Goal: Information Seeking & Learning: Find specific fact

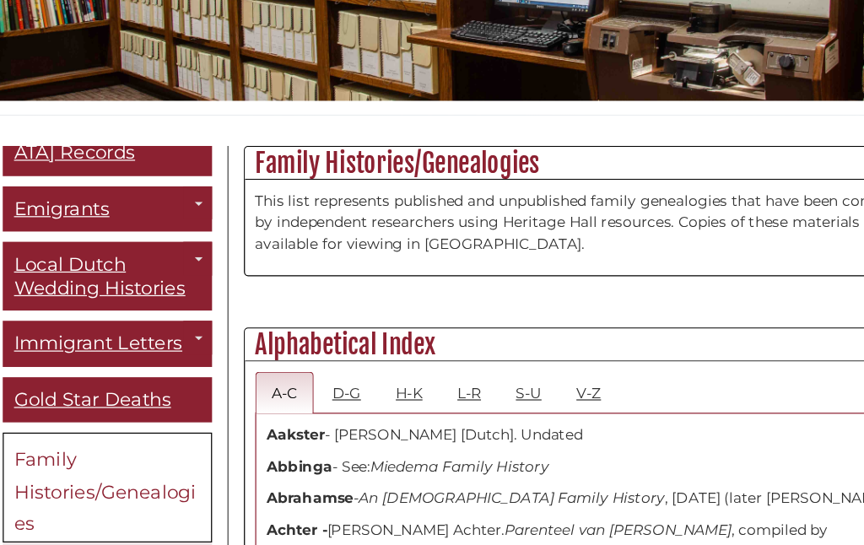
scroll to position [160, 0]
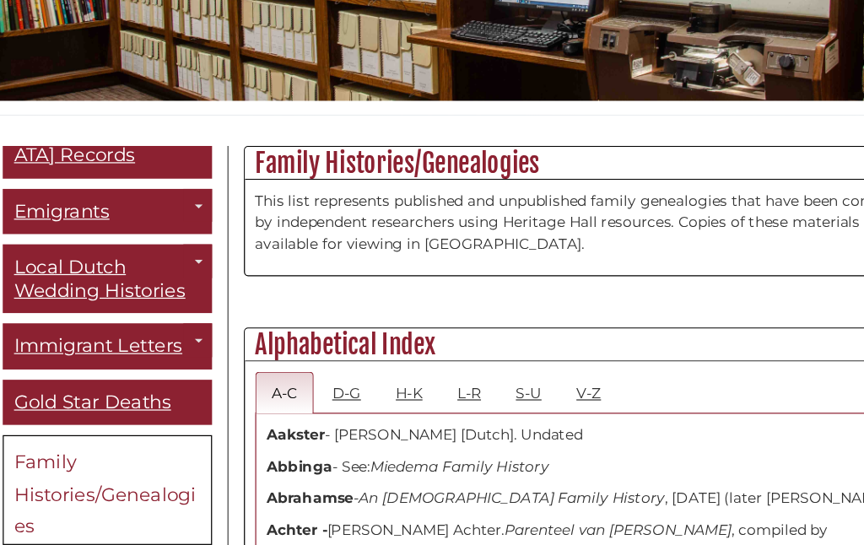
click at [197, 242] on link "Toggle Dropdown" at bounding box center [209, 256] width 24 height 28
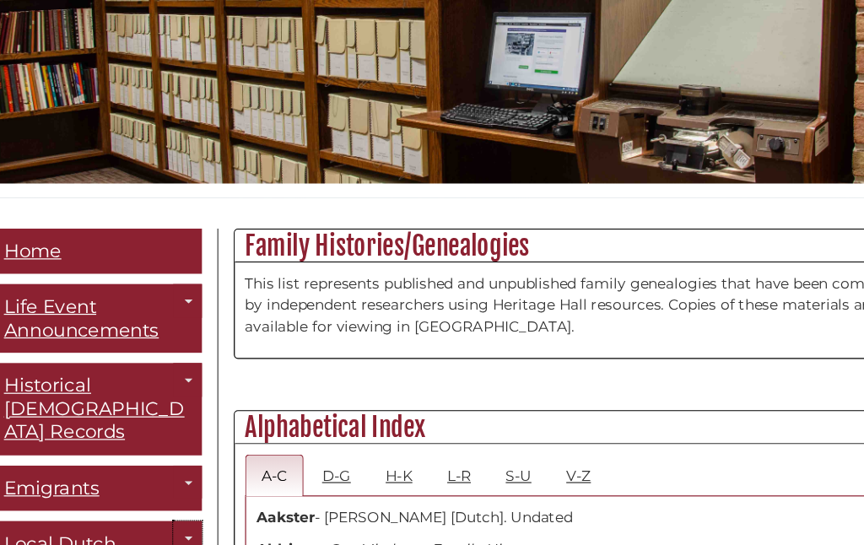
scroll to position [241, 0]
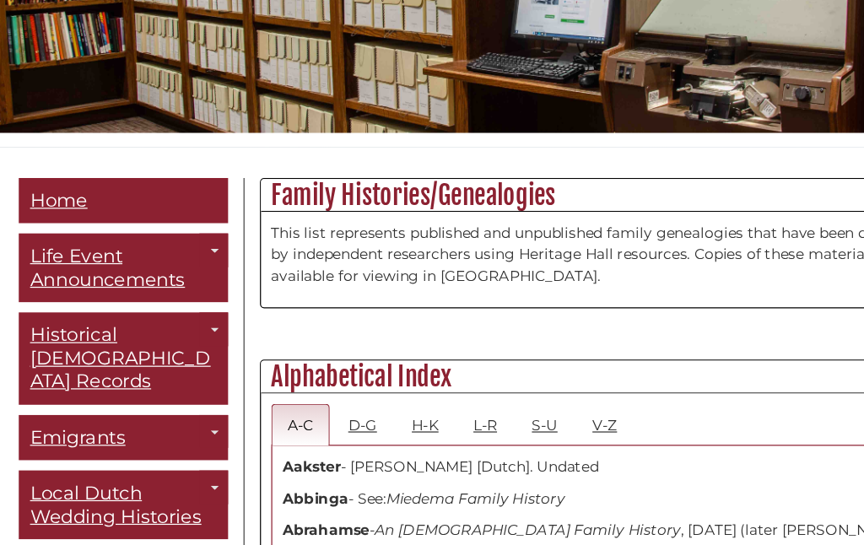
click at [187, 203] on div "Guide Pages" at bounding box center [432, 272] width 864 height 545
click at [197, 234] on link "Toggle Dropdown" at bounding box center [209, 248] width 24 height 28
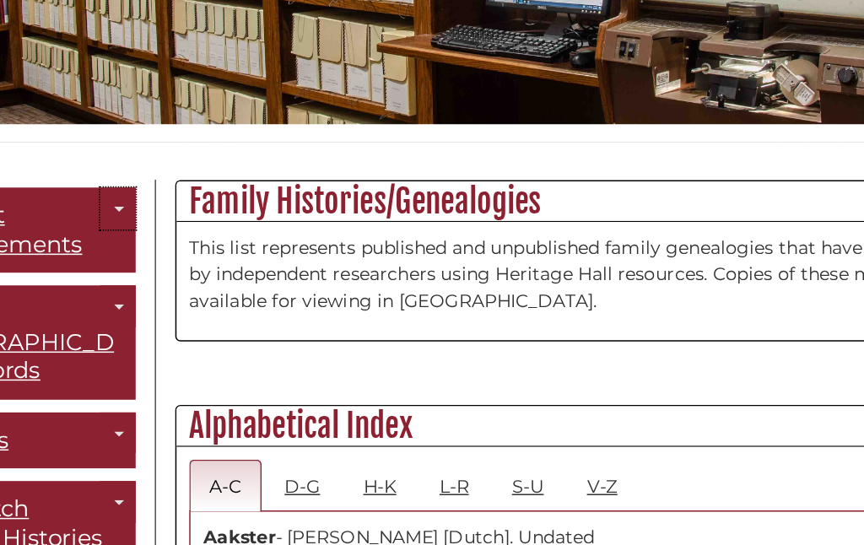
scroll to position [310, 0]
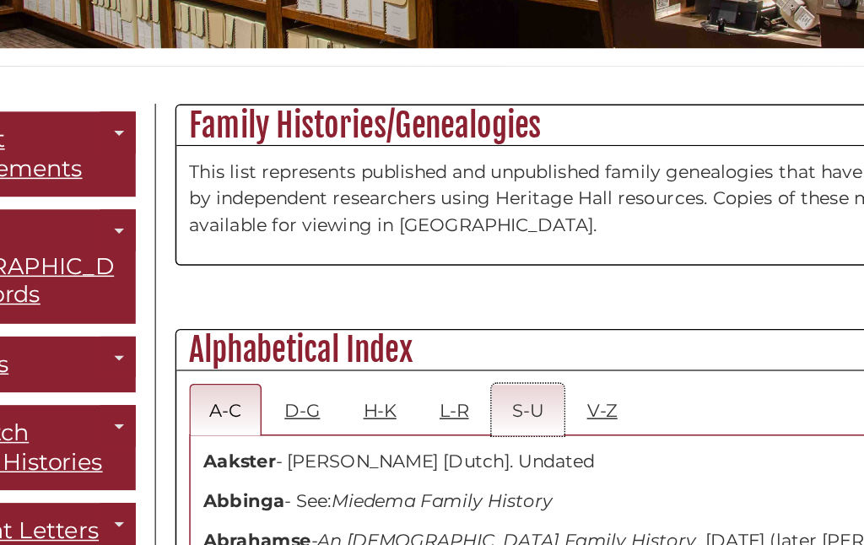
click at [457, 306] on link "S-U" at bounding box center [481, 323] width 48 height 35
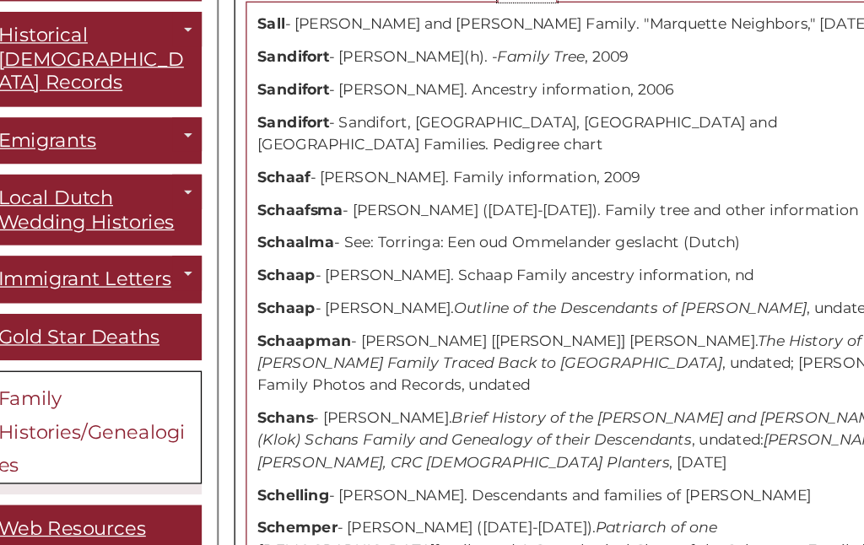
scroll to position [589, 0]
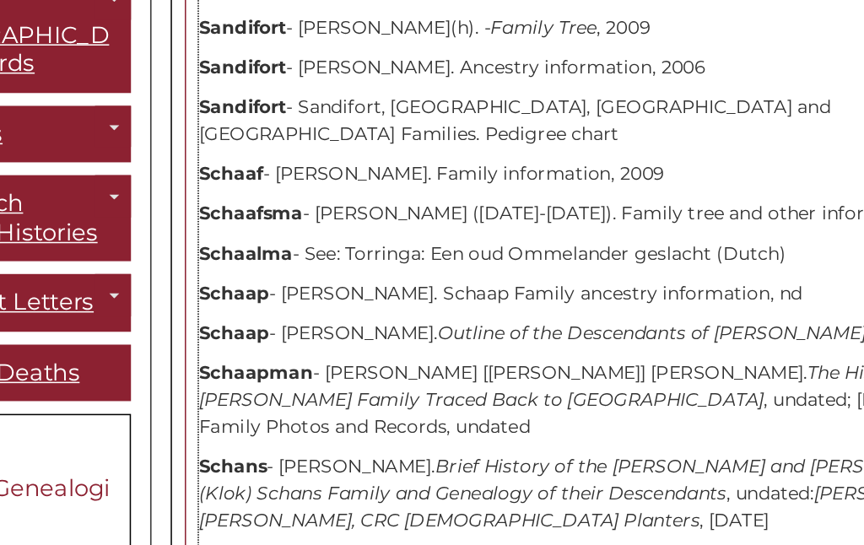
click at [265, 270] on p "Schaap - [PERSON_NAME]. Schaap Family ancestry information, nd" at bounding box center [531, 279] width 533 height 18
click at [265, 271] on strong "Schaap" at bounding box center [288, 278] width 46 height 15
click at [473, 270] on p "Schaap - [PERSON_NAME]. Schaap Family ancestry information, nd" at bounding box center [531, 279] width 533 height 18
click at [402, 270] on p "Schaap - [PERSON_NAME]. Schaap Family ancestry information, nd" at bounding box center [531, 279] width 533 height 18
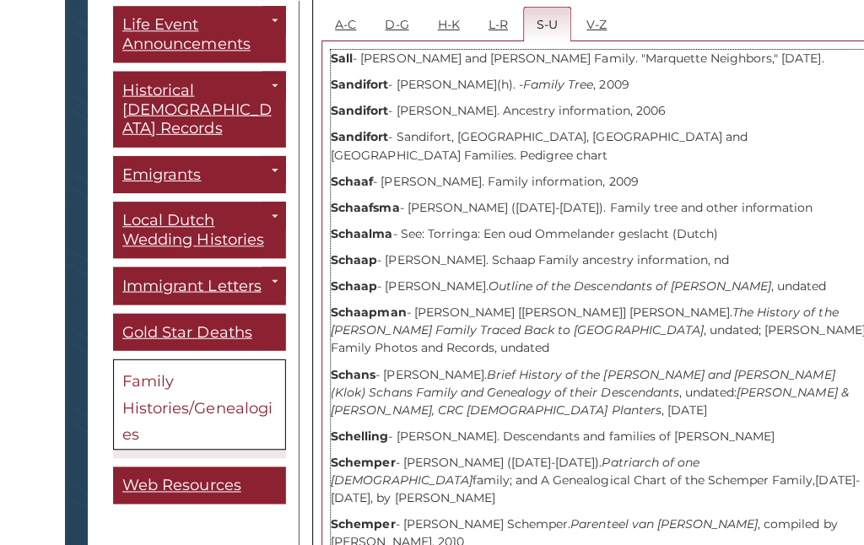
scroll to position [623, 0]
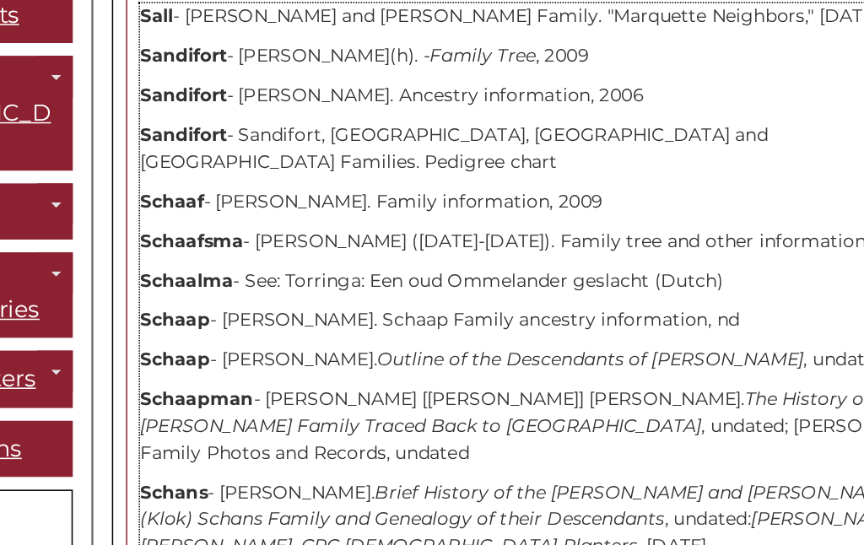
click at [265, 237] on strong "Schaap" at bounding box center [288, 244] width 46 height 15
click at [265, 236] on p "Schaap - [PERSON_NAME]. Schaap Family ancestry information, nd" at bounding box center [531, 245] width 533 height 18
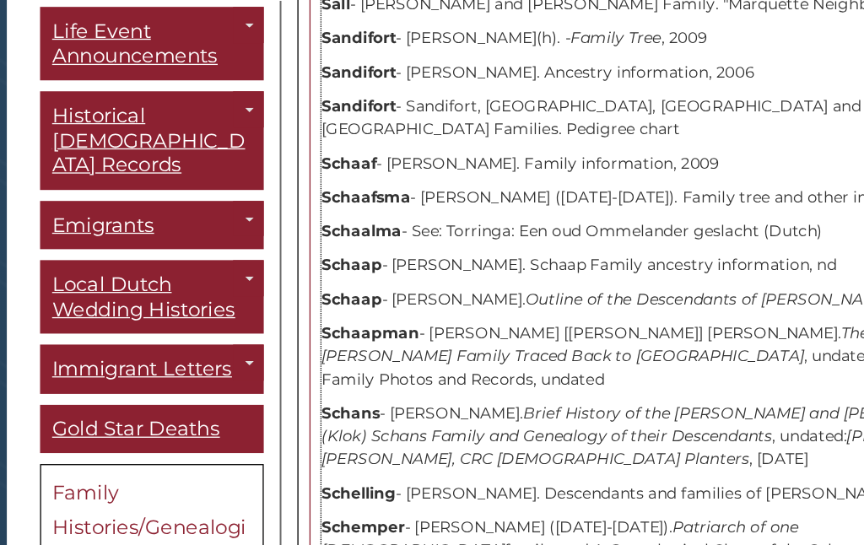
scroll to position [662, 0]
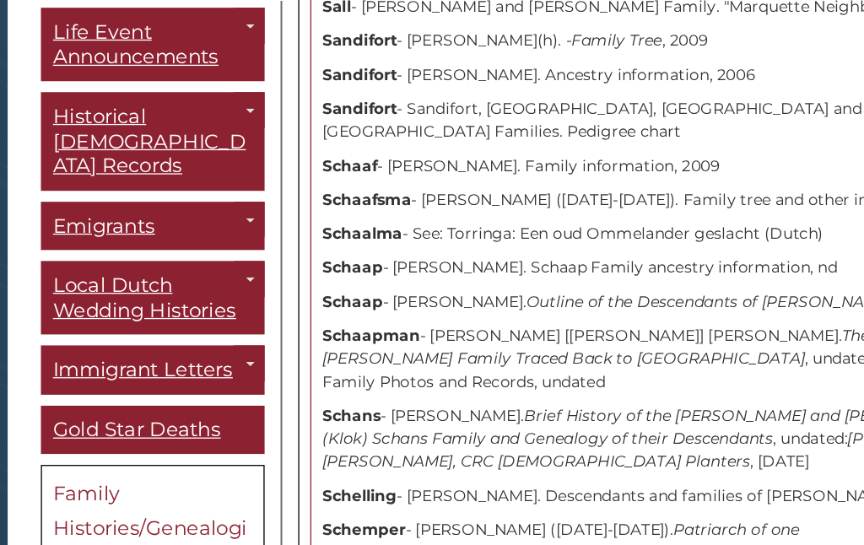
click at [97, 358] on link "Family Histories/Genealogies" at bounding box center [134, 403] width 172 height 90
click at [80, 371] on span "Family Histories/Genealogies" at bounding box center [131, 407] width 149 height 72
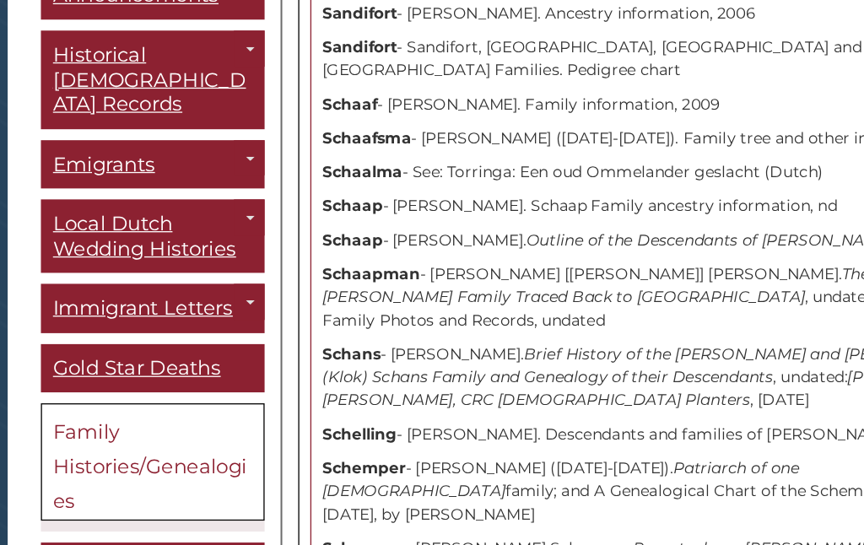
click at [125, 371] on span "Family Histories/Genealogies" at bounding box center [131, 407] width 149 height 72
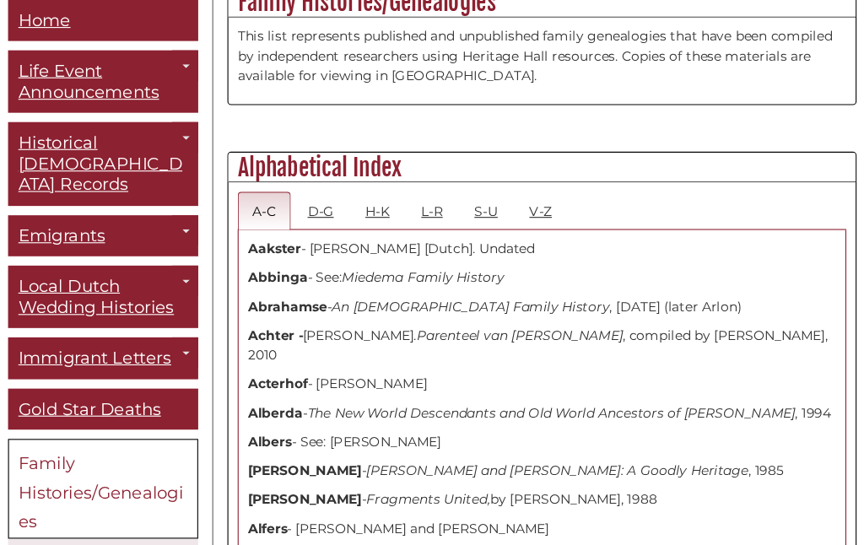
scroll to position [443, 0]
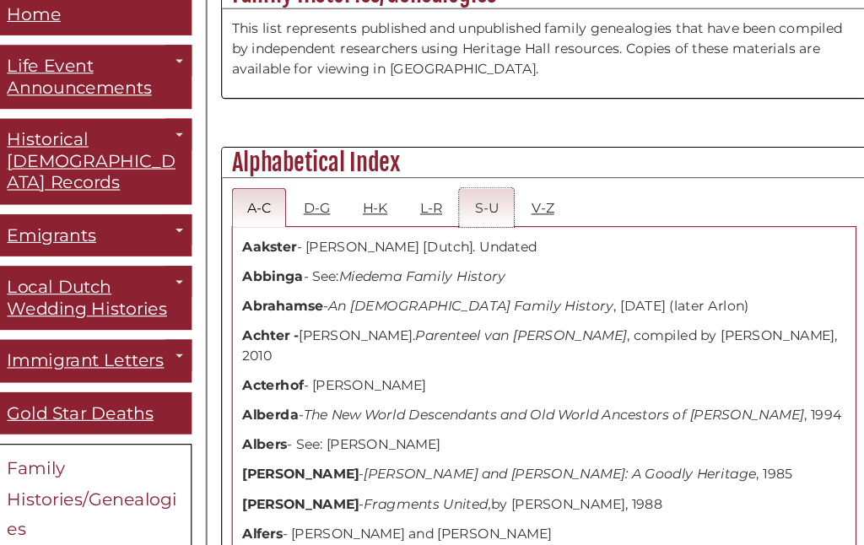
click at [457, 179] on link "S-U" at bounding box center [481, 189] width 48 height 35
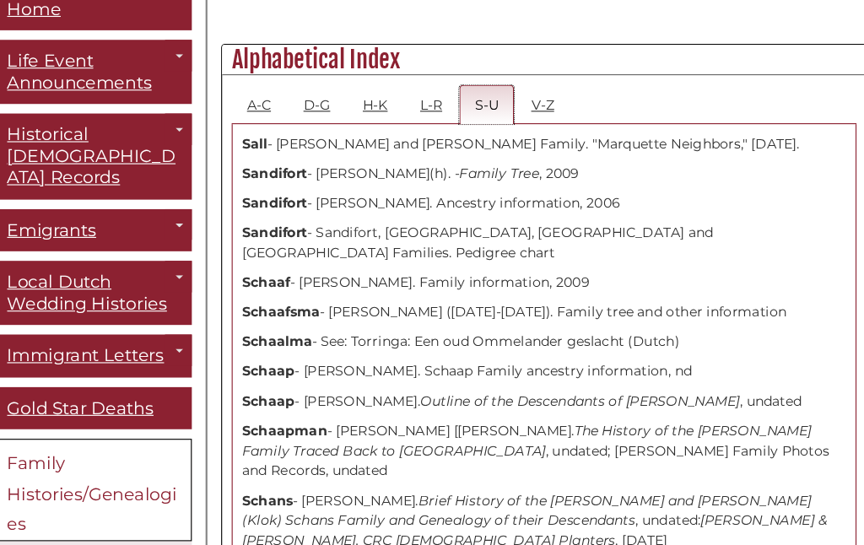
scroll to position [530, 0]
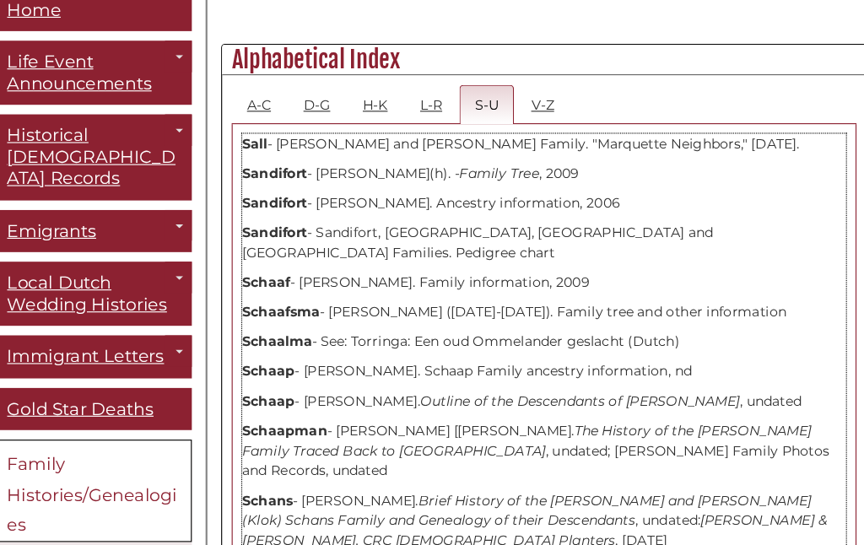
click at [299, 329] on p "Schaap - [PERSON_NAME]. Schaap Family ancestry information, nd" at bounding box center [531, 338] width 533 height 18
click at [265, 333] on strong "Schaap" at bounding box center [288, 337] width 46 height 15
click at [265, 331] on strong "Schaap" at bounding box center [288, 337] width 46 height 15
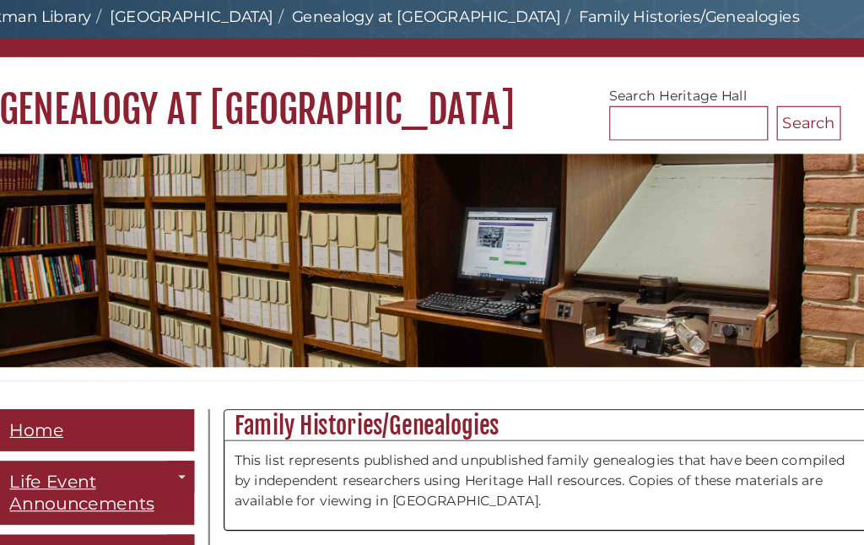
scroll to position [0, 0]
